Goal: Information Seeking & Learning: Learn about a topic

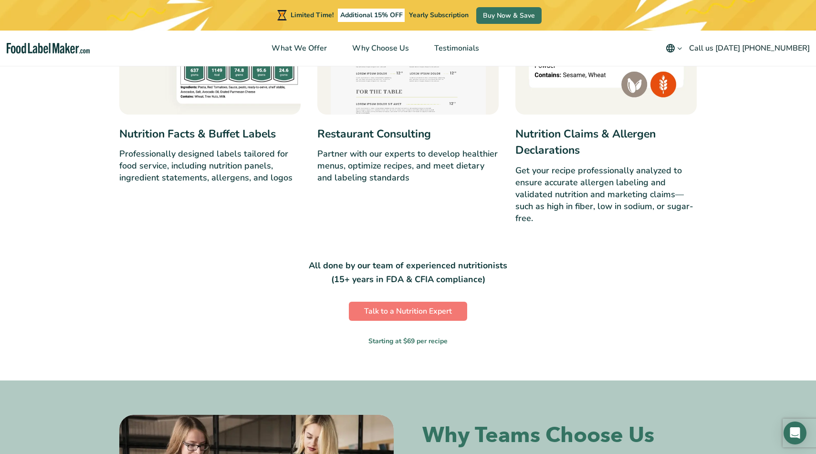
scroll to position [1080, 0]
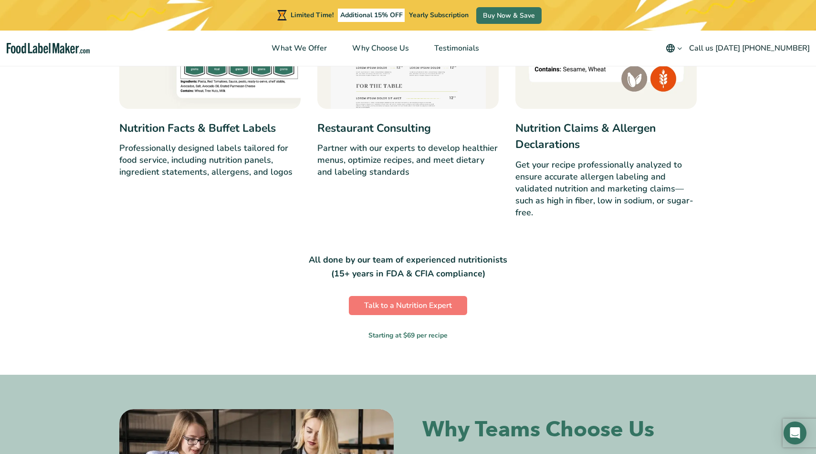
click at [393, 260] on p "All done by our team of experienced nutritionists (15+ years in FDA & CFIA comp…" at bounding box center [408, 267] width 215 height 28
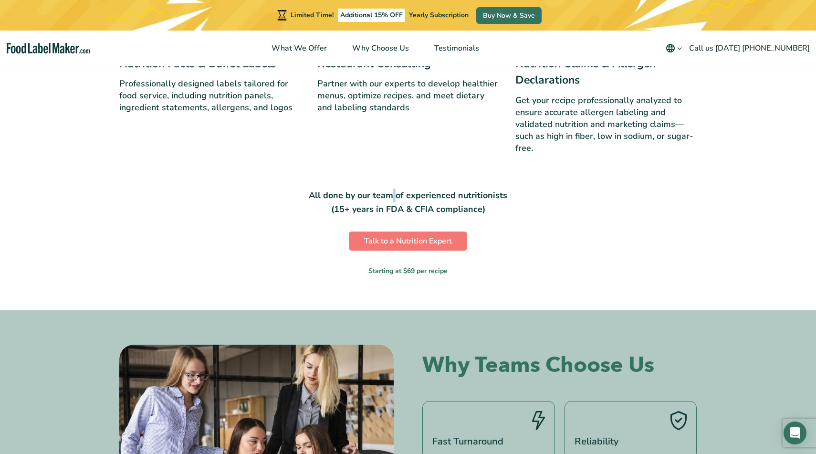
scroll to position [1163, 0]
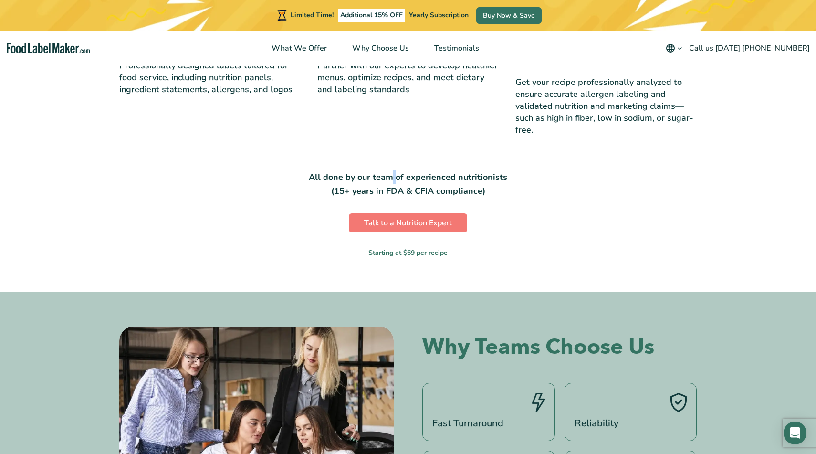
click at [408, 247] on div "Talk to a Nutrition Expert Starting at $69 per recipe" at bounding box center [408, 228] width 118 height 60
click at [409, 251] on small "Starting at $69 per recipe" at bounding box center [408, 253] width 79 height 10
click at [449, 266] on div "Restaurant Menu Nutrition Analysis Done by Experts Accurate, compliant, and mad…" at bounding box center [408, 202] width 816 height 2600
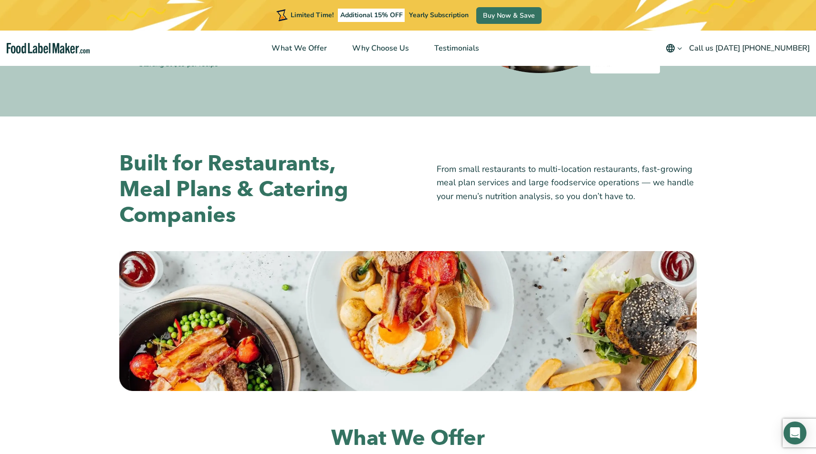
scroll to position [0, 0]
